Goal: Task Accomplishment & Management: Use online tool/utility

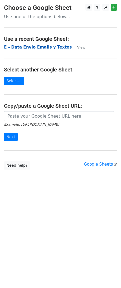
click at [52, 49] on strong "E - Data Envio Emails y Textos" at bounding box center [37, 47] width 67 height 5
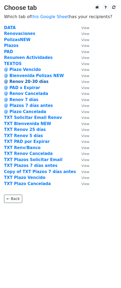
click at [36, 81] on strong "@ Renov 20-30 días" at bounding box center [26, 81] width 44 height 5
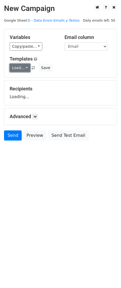
click at [23, 66] on link "Load..." at bounding box center [20, 68] width 21 height 8
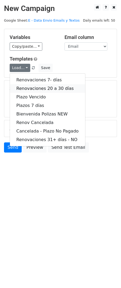
click at [59, 87] on link "Renovaciones 20 a 30 días" at bounding box center [47, 88] width 75 height 9
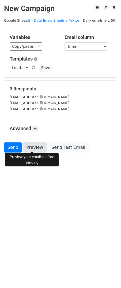
click at [38, 145] on link "Preview" at bounding box center [34, 147] width 23 height 10
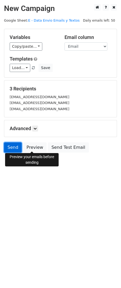
click at [18, 149] on link "Send" at bounding box center [13, 147] width 18 height 10
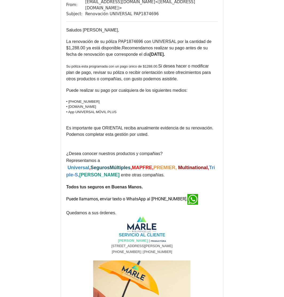
scroll to position [35, 0]
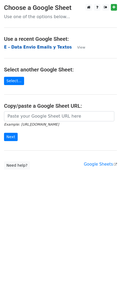
click at [47, 49] on strong "E - Data Envio Emails y Textos" at bounding box center [37, 47] width 67 height 5
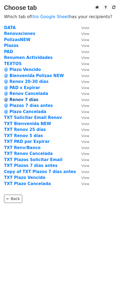
click at [29, 99] on strong "@ Renov 7 días" at bounding box center [21, 99] width 34 height 5
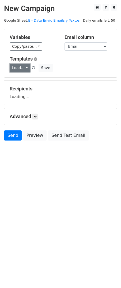
click at [21, 64] on link "Load..." at bounding box center [20, 68] width 21 height 8
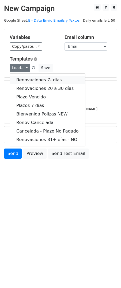
click at [48, 79] on link "Renovaciones 7- días" at bounding box center [47, 80] width 75 height 9
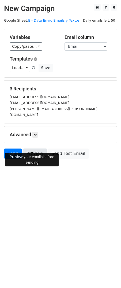
click at [32, 149] on link "Preview" at bounding box center [34, 154] width 23 height 10
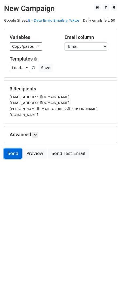
click at [10, 149] on link "Send" at bounding box center [13, 154] width 18 height 10
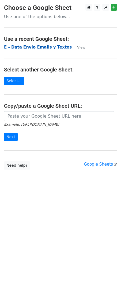
click at [32, 48] on strong "E - Data Envio Emails y Textos" at bounding box center [37, 47] width 67 height 5
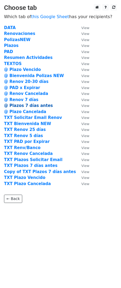
click at [32, 107] on strong "@ Plazos 7 días antes" at bounding box center [28, 105] width 49 height 5
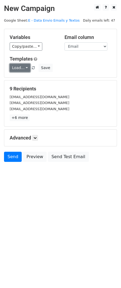
click at [20, 68] on link "Load..." at bounding box center [20, 68] width 21 height 8
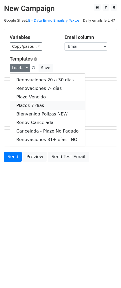
click at [40, 105] on link "Plazos 7 días" at bounding box center [47, 105] width 75 height 9
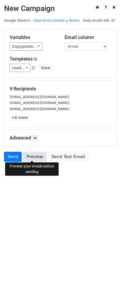
click at [36, 156] on link "Preview" at bounding box center [34, 157] width 23 height 10
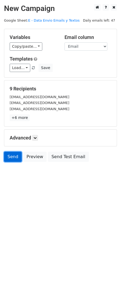
click at [11, 154] on link "Send" at bounding box center [13, 157] width 18 height 10
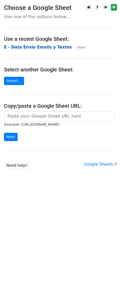
click at [37, 48] on strong "E - Data Envio Emails y Textos" at bounding box center [37, 47] width 67 height 5
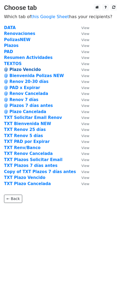
click at [27, 71] on strong "@ Plazo Vencido" at bounding box center [22, 69] width 37 height 5
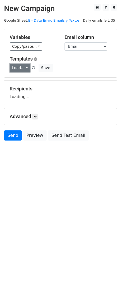
click at [20, 67] on link "Load..." at bounding box center [20, 68] width 21 height 8
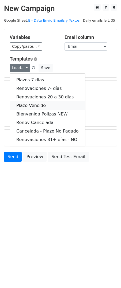
click at [42, 106] on link "Plazo Vencido" at bounding box center [47, 105] width 75 height 9
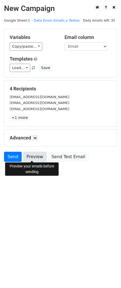
click at [27, 155] on link "Preview" at bounding box center [34, 157] width 23 height 10
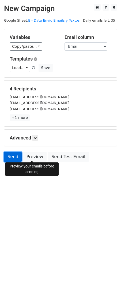
click at [13, 153] on link "Send" at bounding box center [13, 157] width 18 height 10
